Goal: Task Accomplishment & Management: Manage account settings

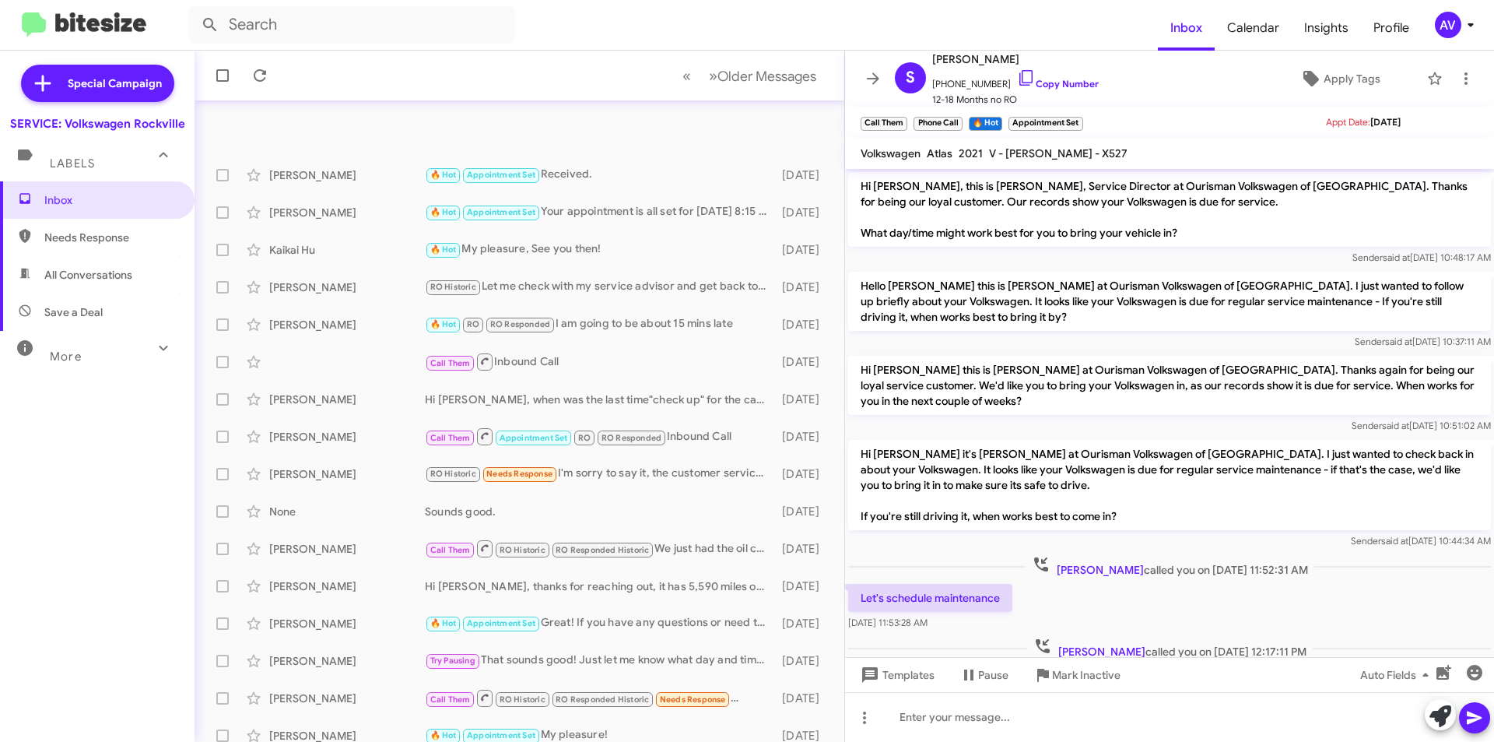
scroll to position [98, 0]
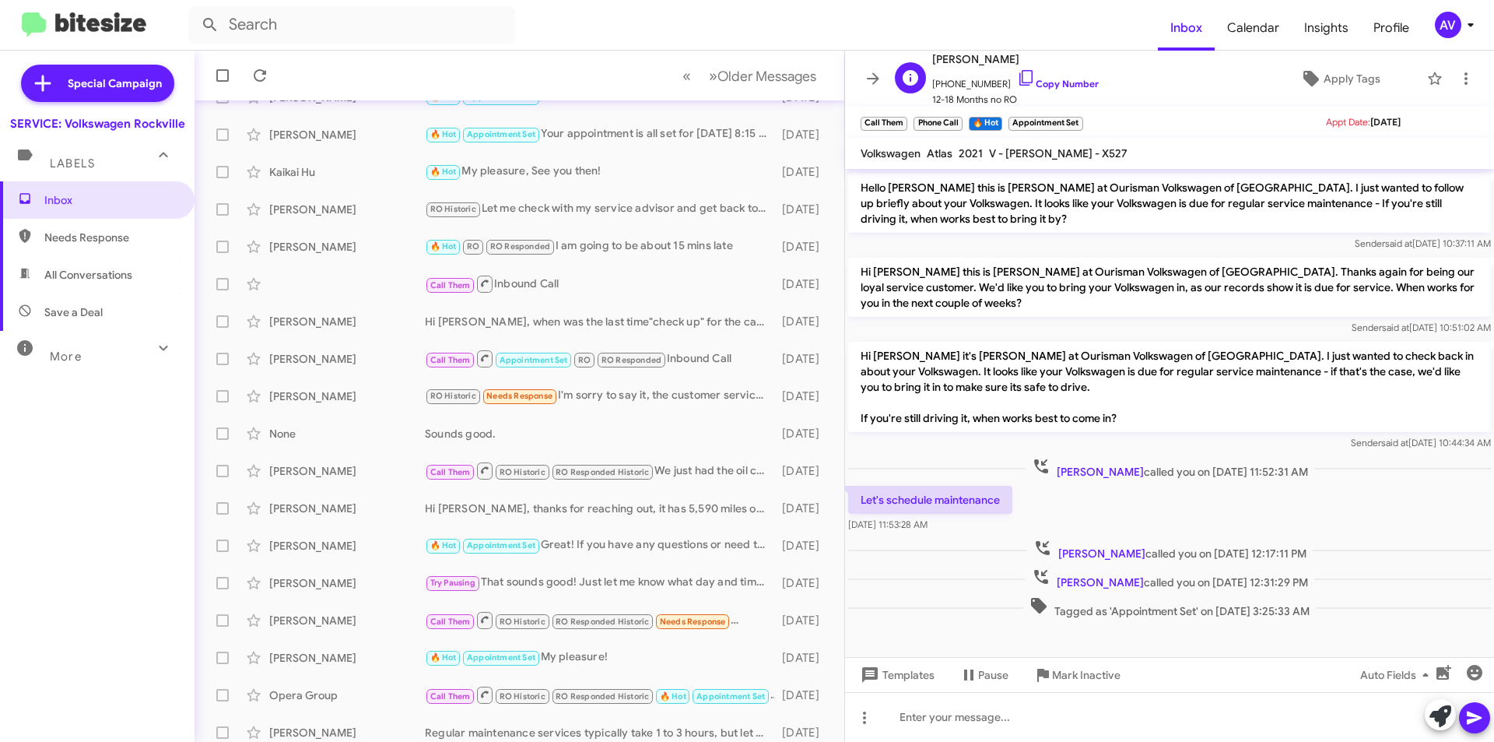
drag, startPoint x: 1144, startPoint y: 37, endPoint x: 1235, endPoint y: 71, distance: 97.3
drag, startPoint x: 1235, startPoint y: 71, endPoint x: 1444, endPoint y: 36, distance: 212.2
click at [1444, 36] on div "AV" at bounding box center [1448, 25] width 26 height 26
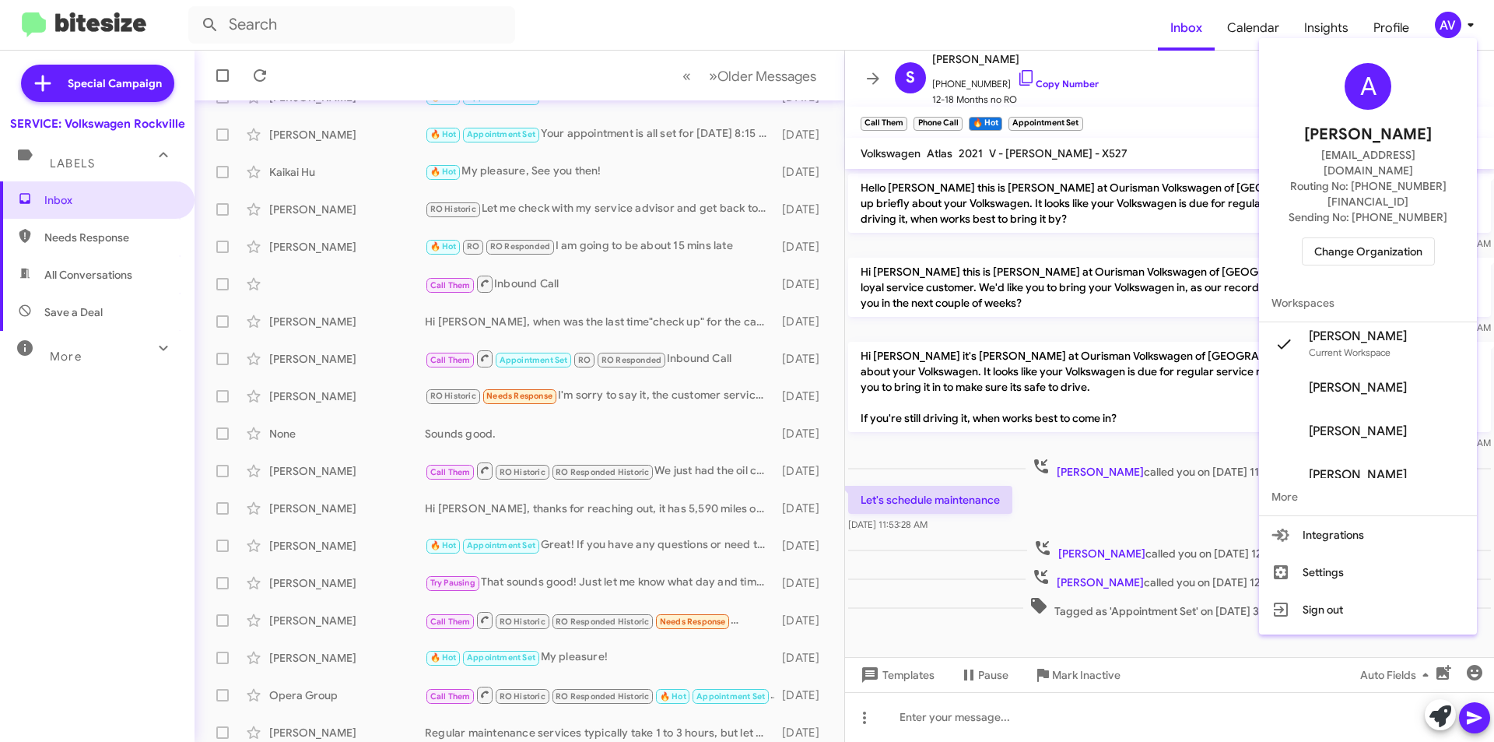
click at [1415, 238] on span "Change Organization" at bounding box center [1368, 251] width 108 height 26
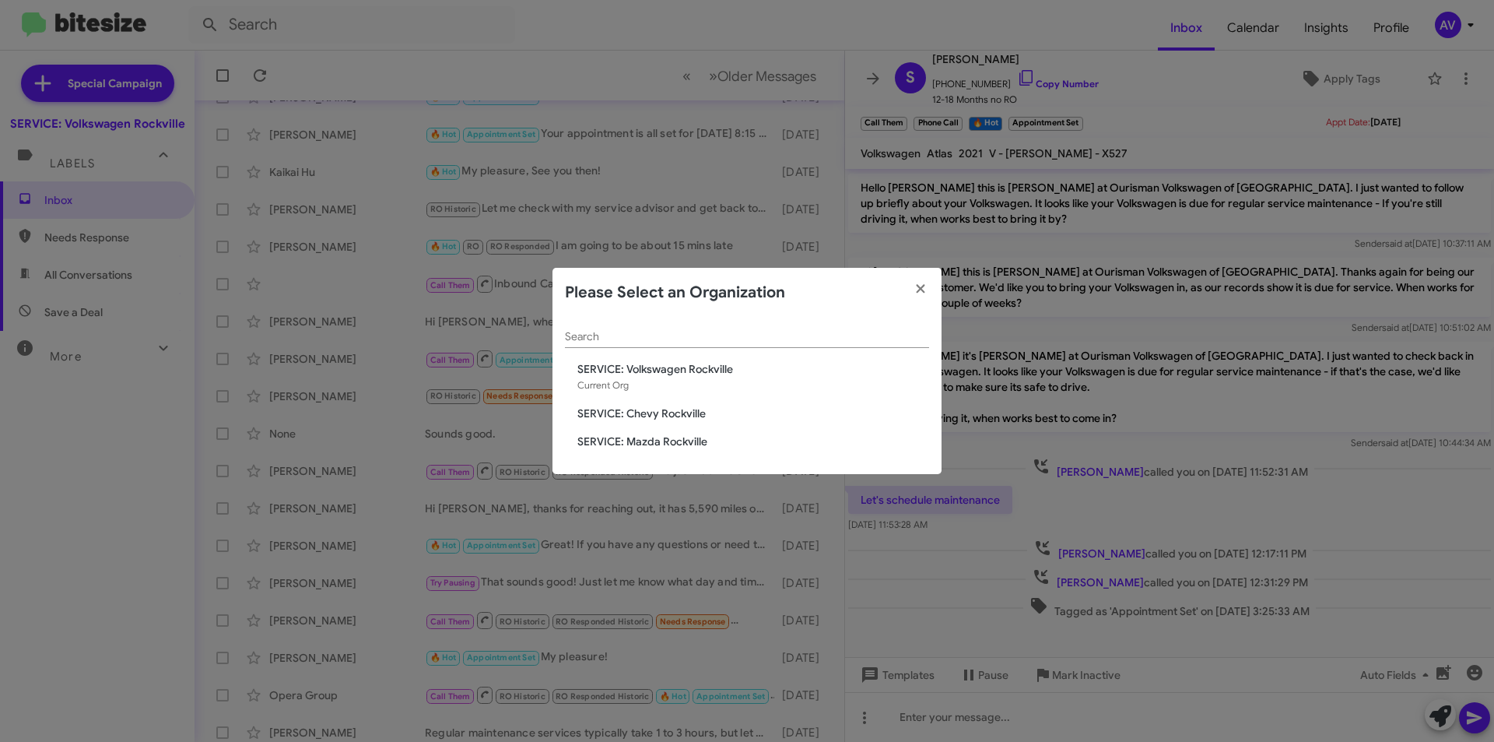
click at [673, 412] on span "SERVICE: Chevy Rockville" at bounding box center [753, 413] width 352 height 16
click at [670, 411] on span "SERVICE: Chevy Rockville" at bounding box center [753, 413] width 352 height 16
